Goal: Transaction & Acquisition: Subscribe to service/newsletter

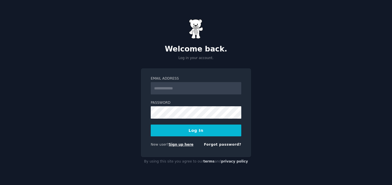
click at [180, 144] on link "Sign up here" at bounding box center [181, 145] width 25 height 4
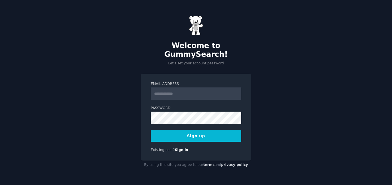
click at [202, 91] on input "Email Address" at bounding box center [196, 94] width 91 height 12
type input "**********"
click at [173, 136] on button "Sign up" at bounding box center [196, 136] width 91 height 12
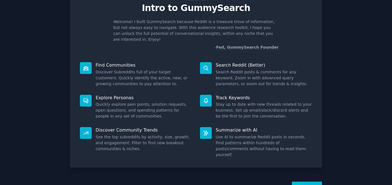
scroll to position [35, 0]
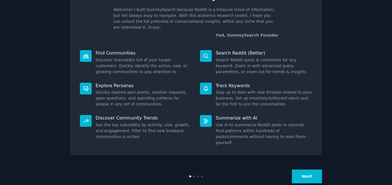
click at [302, 170] on button "Next" at bounding box center [307, 177] width 30 height 14
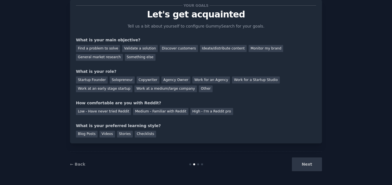
scroll to position [16, 0]
click at [303, 163] on div "Next" at bounding box center [280, 165] width 84 height 14
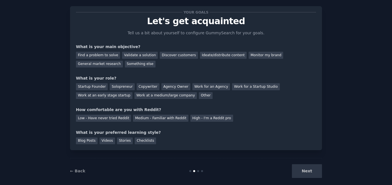
scroll to position [12, 0]
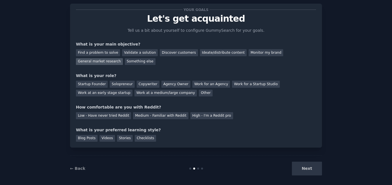
click at [101, 62] on div "General market research" at bounding box center [99, 61] width 47 height 7
click at [102, 54] on div "Find a problem to solve" at bounding box center [98, 52] width 44 height 7
click at [111, 61] on div "General market research" at bounding box center [99, 61] width 47 height 7
click at [99, 84] on div "Startup Founder" at bounding box center [92, 84] width 32 height 7
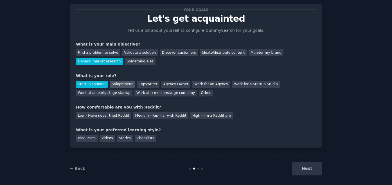
click at [123, 84] on div "Solopreneur" at bounding box center [122, 84] width 25 height 7
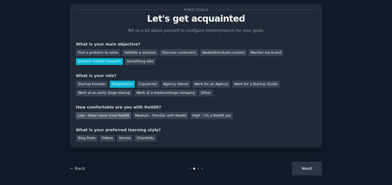
click at [110, 117] on div "Low - Have never tried Reddit" at bounding box center [103, 115] width 55 height 7
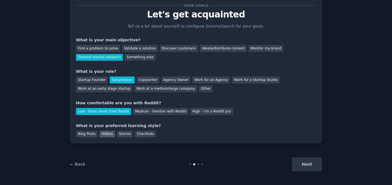
click at [110, 136] on div "Videos" at bounding box center [107, 134] width 15 height 7
click at [140, 132] on div "Checklists" at bounding box center [145, 134] width 21 height 7
click at [106, 133] on div "Videos" at bounding box center [107, 134] width 15 height 7
click at [300, 167] on button "Next" at bounding box center [307, 165] width 30 height 14
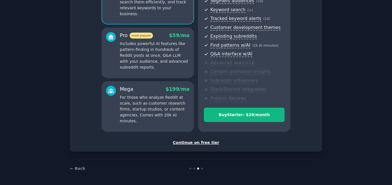
scroll to position [77, 0]
click at [197, 143] on div "Continue on free tier" at bounding box center [196, 143] width 240 height 6
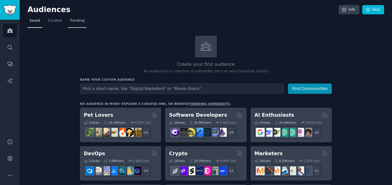
click at [75, 18] on span "Trending" at bounding box center [77, 20] width 15 height 5
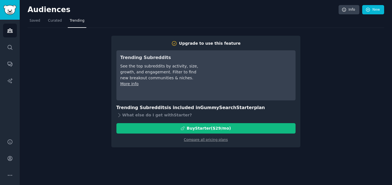
click at [354, 63] on div "Upgrade to use this feature Trending Subreddits See the top subreddits by activ…" at bounding box center [206, 88] width 357 height 120
click at [54, 20] on span "Curated" at bounding box center [55, 20] width 14 height 5
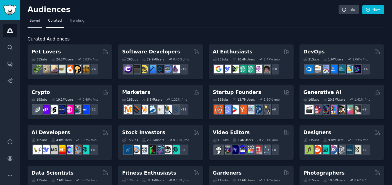
click at [33, 18] on link "Saved" at bounding box center [35, 22] width 15 height 12
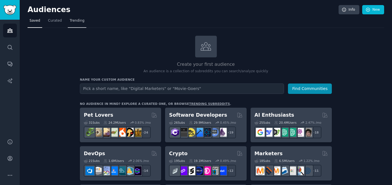
click at [73, 21] on span "Trending" at bounding box center [77, 20] width 15 height 5
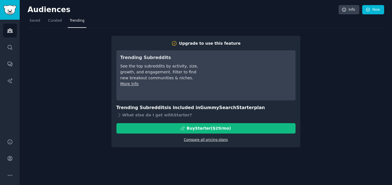
click at [193, 140] on link "Compare all pricing plans" at bounding box center [206, 140] width 44 height 4
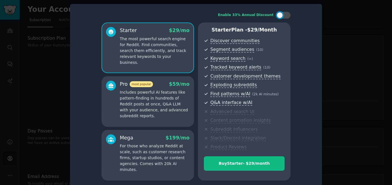
scroll to position [7, 0]
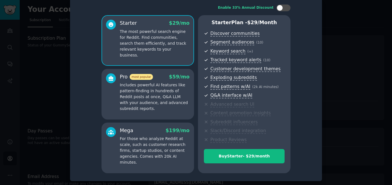
click at [356, 88] on div at bounding box center [196, 92] width 392 height 185
